Goal: Task Accomplishment & Management: Manage account settings

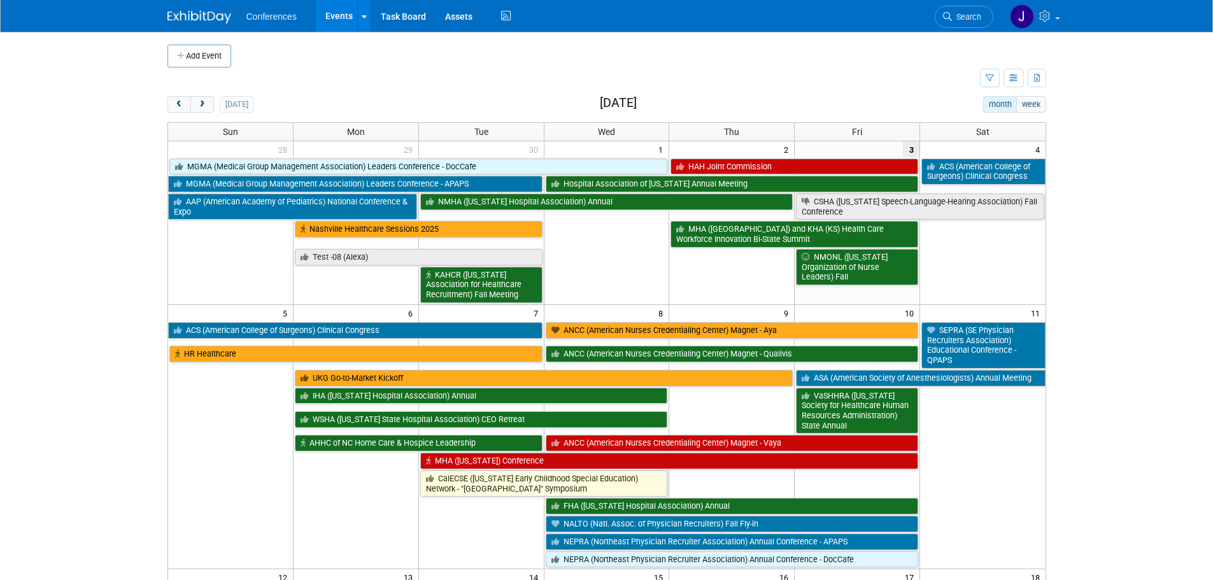
click at [192, 20] on img at bounding box center [199, 17] width 64 height 13
click at [948, 13] on icon at bounding box center [947, 16] width 9 height 9
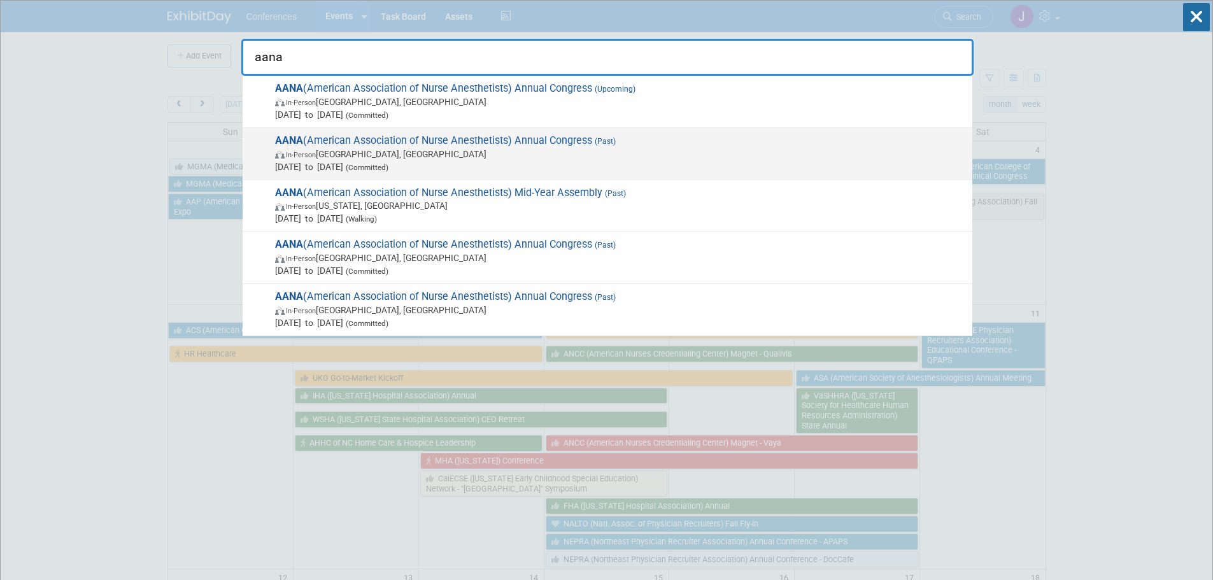
type input "aana"
click at [752, 160] on span "Aug 9, 2025 to Aug 12, 2025 (Committed)" at bounding box center [620, 166] width 691 height 13
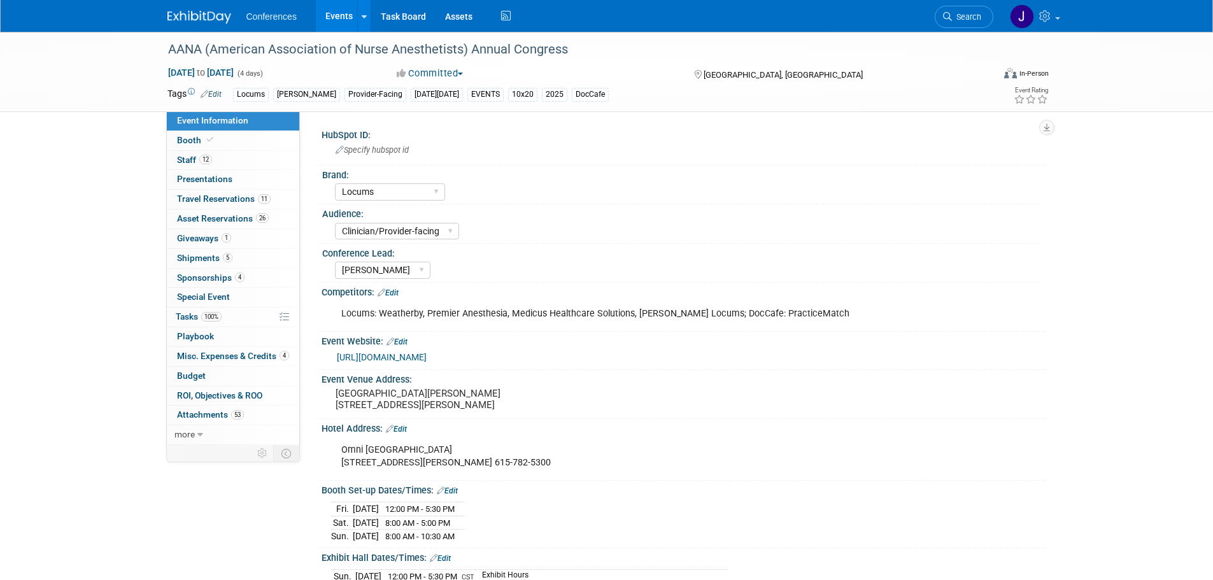
select select "Locums"
select select "Clinician/Provider-facing"
select select "[PERSON_NAME]"
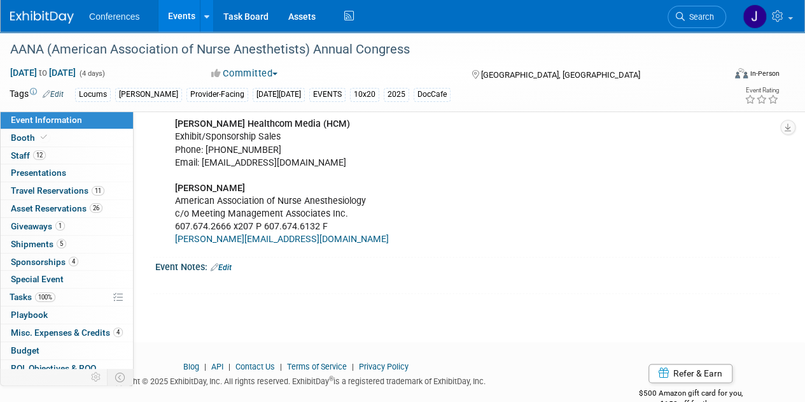
scroll to position [723, 0]
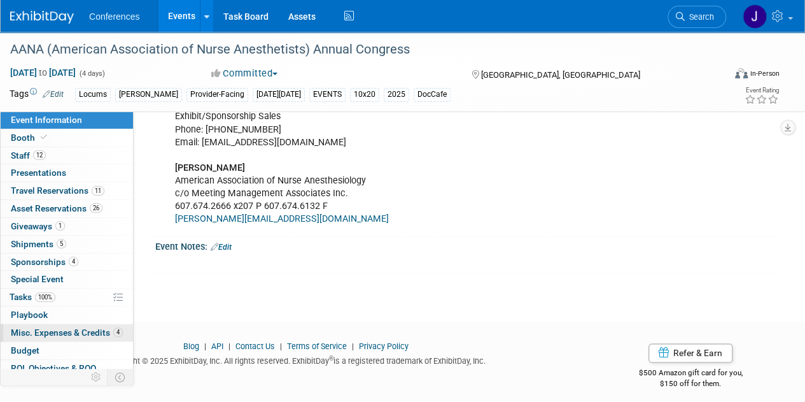
click at [45, 327] on span "Misc. Expenses & Credits 4" at bounding box center [67, 332] width 112 height 10
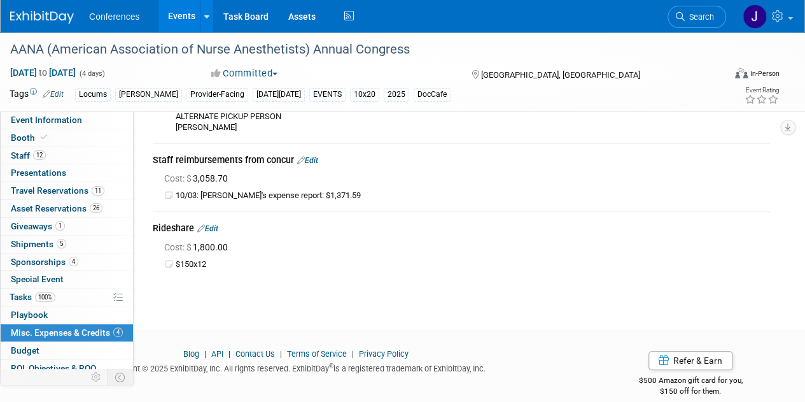
scroll to position [253, 0]
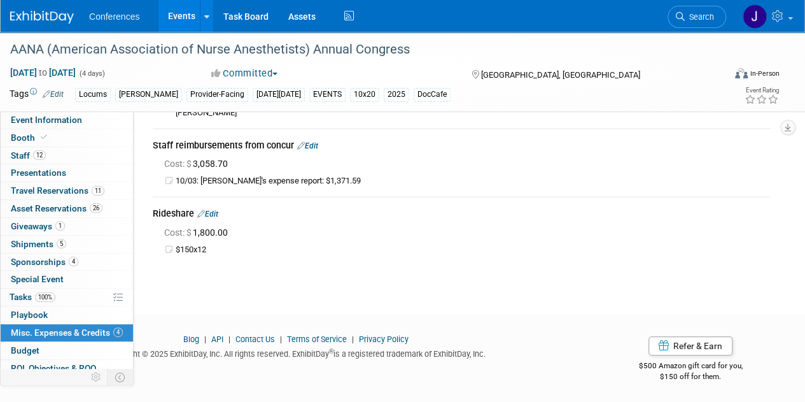
click at [316, 145] on link "Edit" at bounding box center [307, 145] width 21 height 9
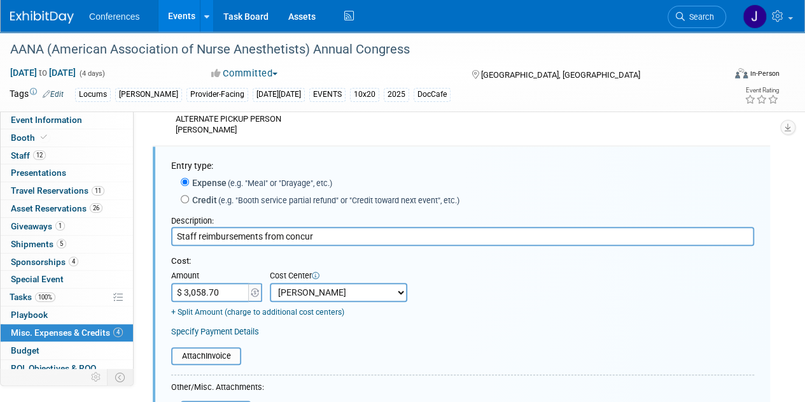
scroll to position [0, 0]
click at [218, 289] on input "$ 3,058.70" at bounding box center [211, 292] width 80 height 19
click at [238, 291] on input "$ 3,058.70" at bounding box center [211, 292] width 80 height 19
drag, startPoint x: 238, startPoint y: 291, endPoint x: 176, endPoint y: 293, distance: 62.4
click at [177, 294] on input "$ 3,058.70" at bounding box center [211, 292] width 80 height 19
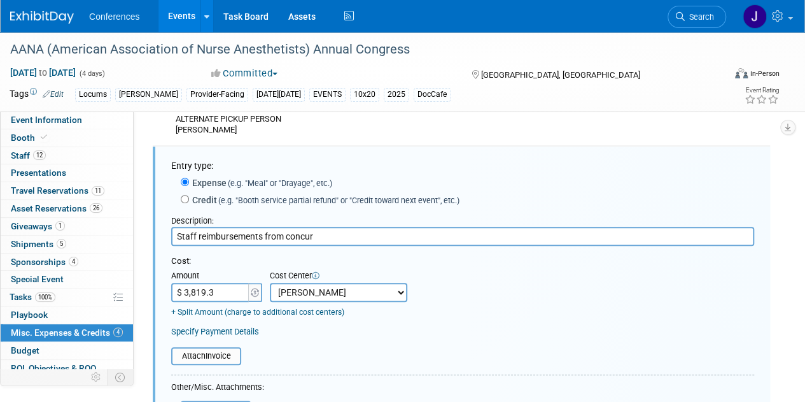
type input "$ 3,819.36"
click at [451, 289] on div "Cost: Amount $ 3,819.36 Specify Cost Center Cost Center -- Not Specified -- Aya…" at bounding box center [462, 286] width 583 height 62
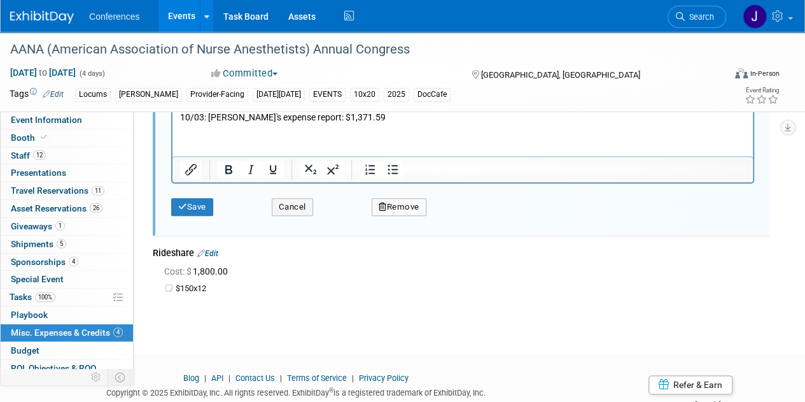
scroll to position [619, 0]
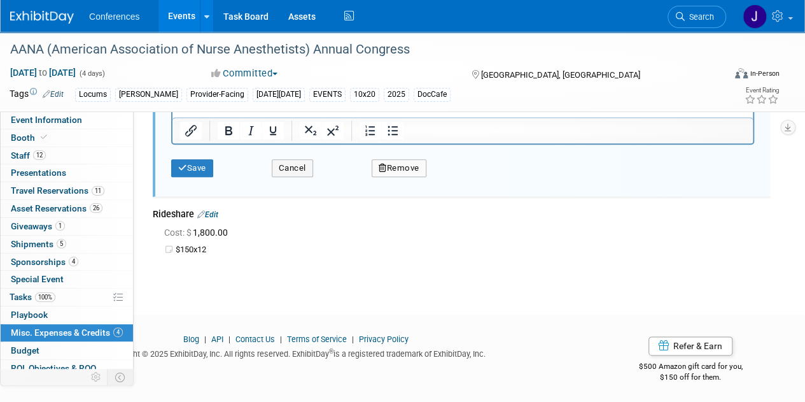
click at [169, 161] on div "Save" at bounding box center [212, 164] width 101 height 26
click at [178, 165] on icon "submit" at bounding box center [182, 168] width 9 height 8
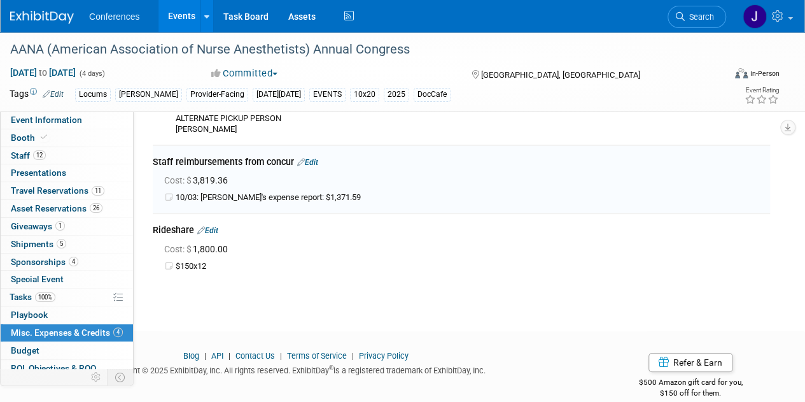
scroll to position [236, 0]
click at [211, 232] on link "Edit" at bounding box center [207, 231] width 21 height 9
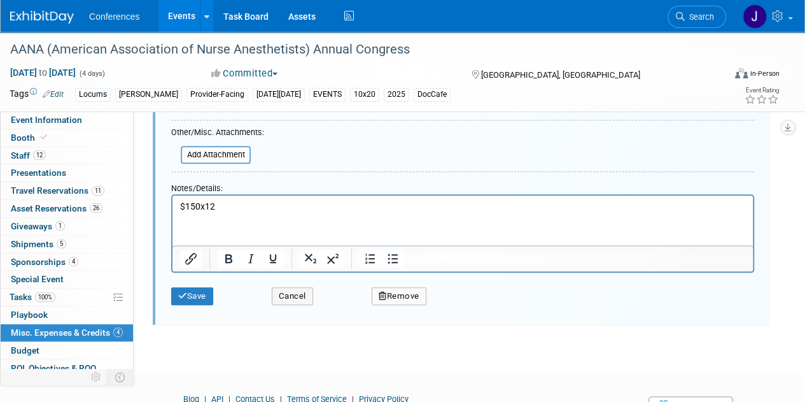
scroll to position [559, 0]
click at [408, 294] on button "Remove" at bounding box center [399, 296] width 55 height 18
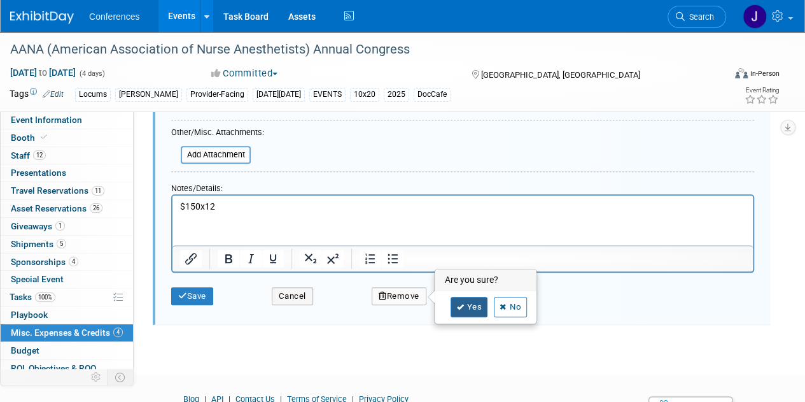
click at [476, 302] on link "Yes" at bounding box center [469, 307] width 37 height 20
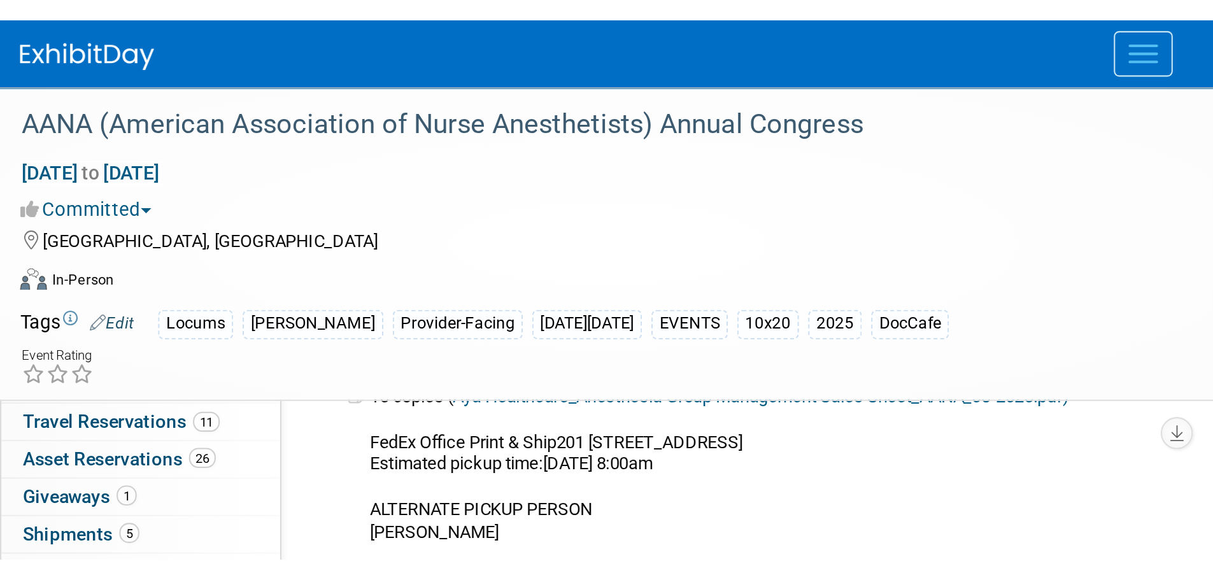
scroll to position [13, 0]
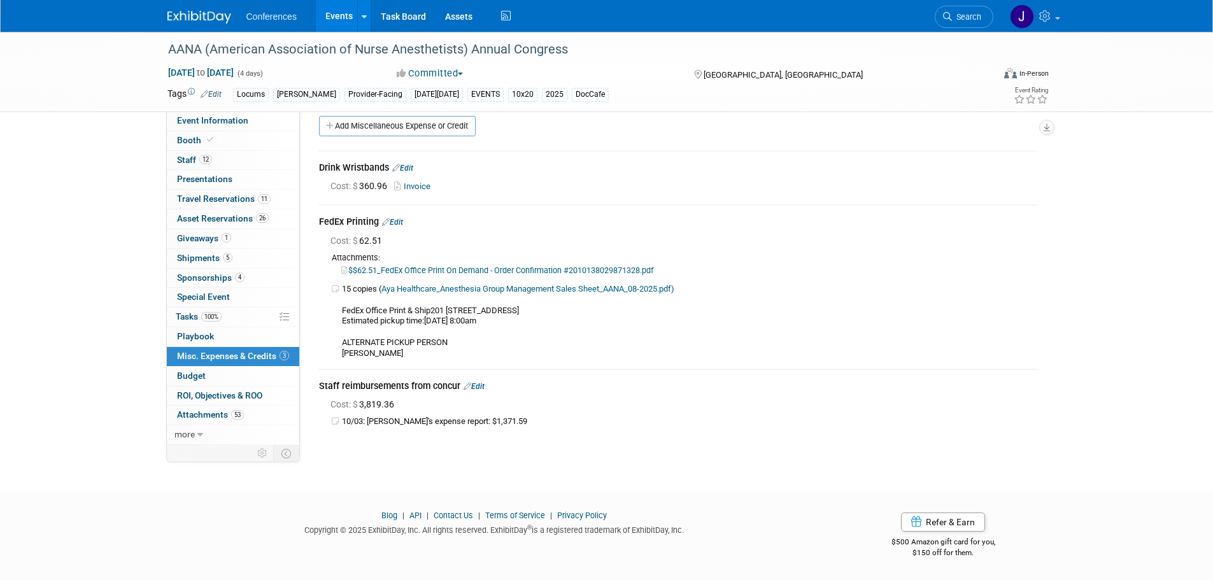
click at [171, 9] on link at bounding box center [206, 11] width 79 height 10
